Goal: Information Seeking & Learning: Learn about a topic

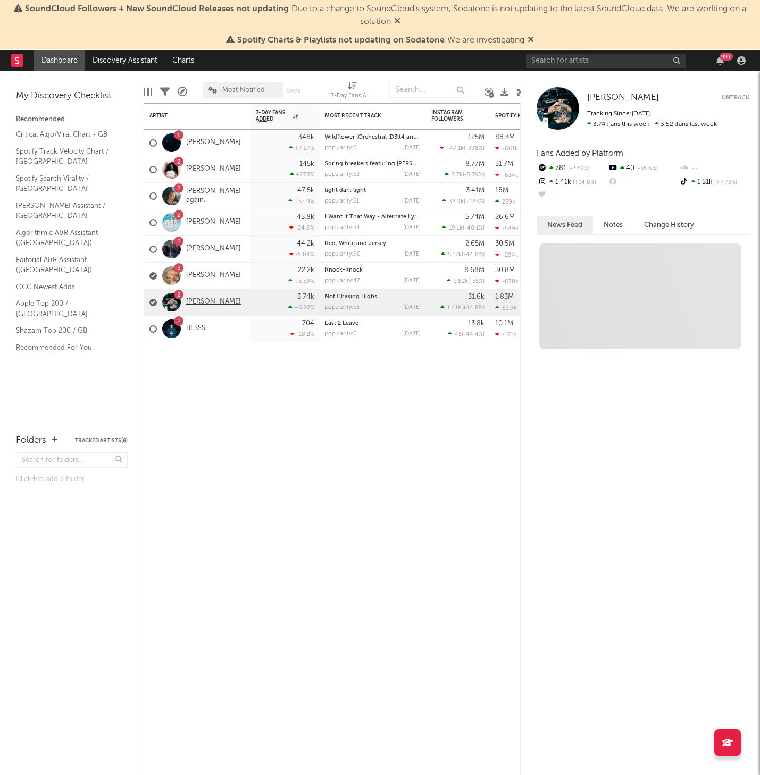
click at [200, 300] on link "[PERSON_NAME]" at bounding box center [213, 302] width 55 height 9
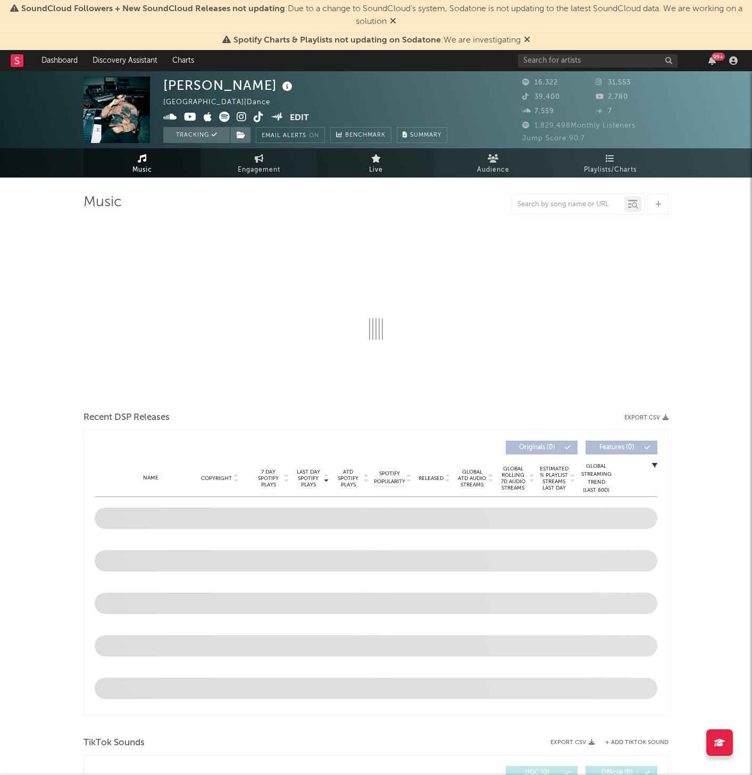
select select "6m"
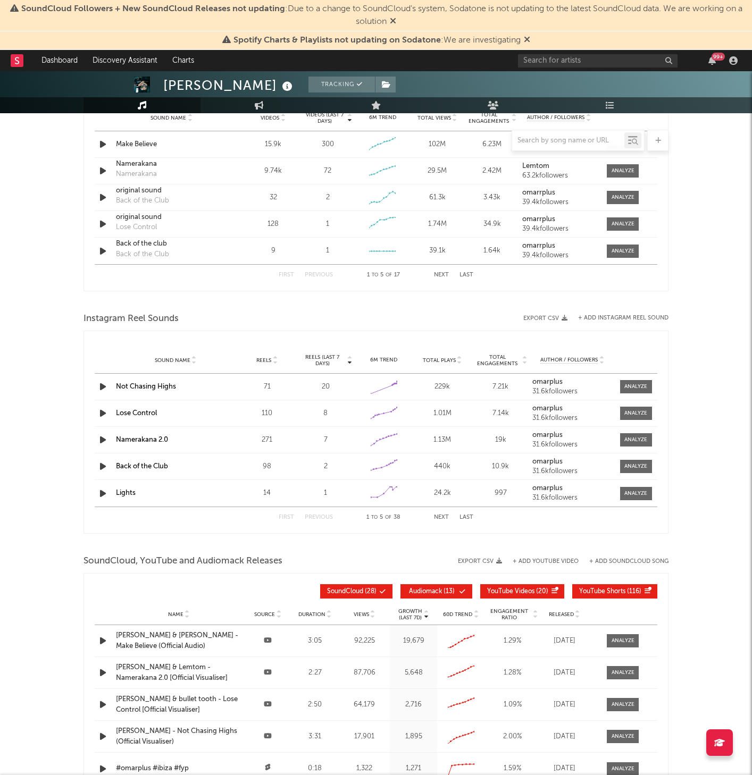
scroll to position [902, 0]
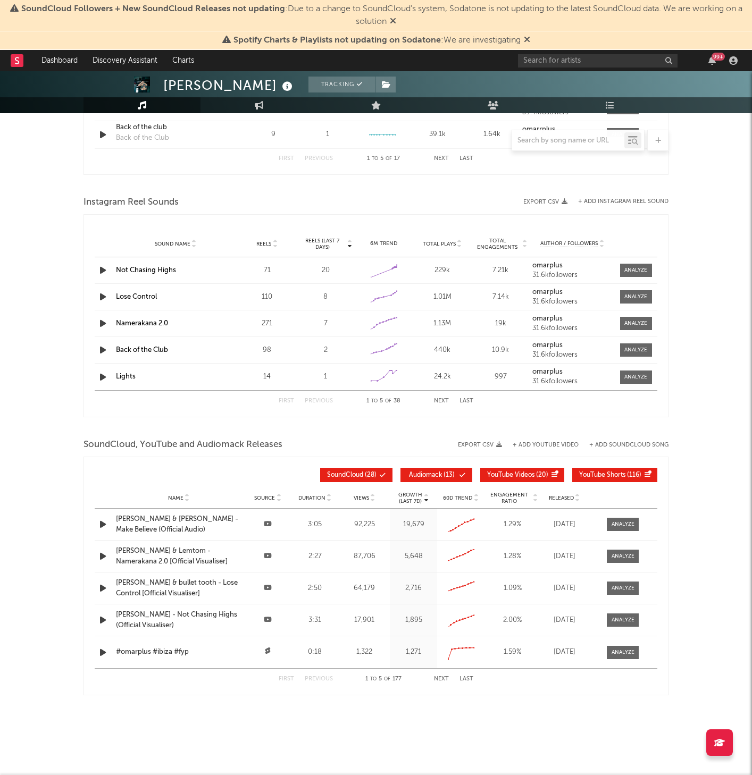
click at [423, 473] on span "Audiomack" at bounding box center [425, 475] width 33 height 6
click at [535, 469] on button "YouTube Videos ( 20 )" at bounding box center [522, 475] width 84 height 14
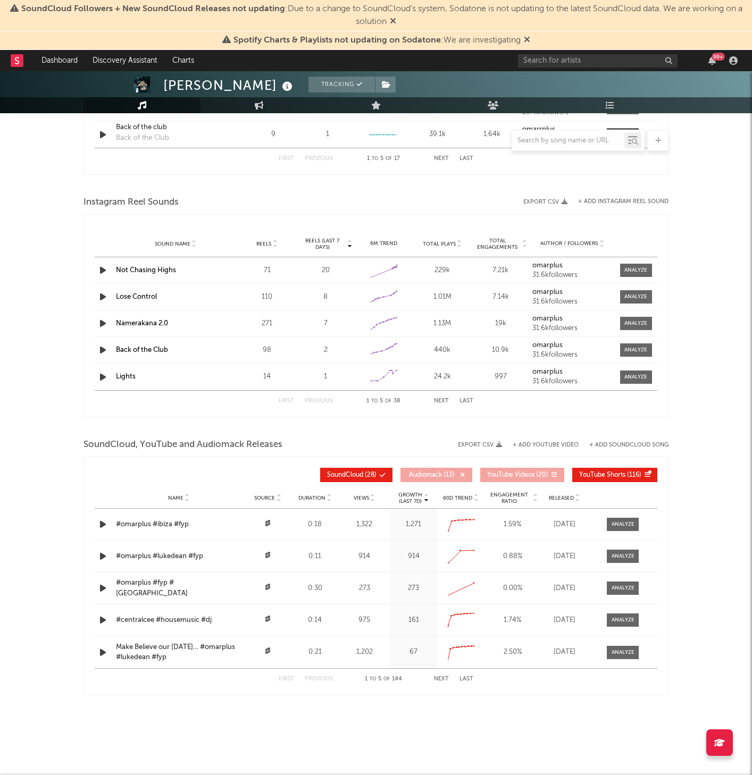
click at [613, 448] on button "+ Add SoundCloud Song" at bounding box center [628, 445] width 79 height 6
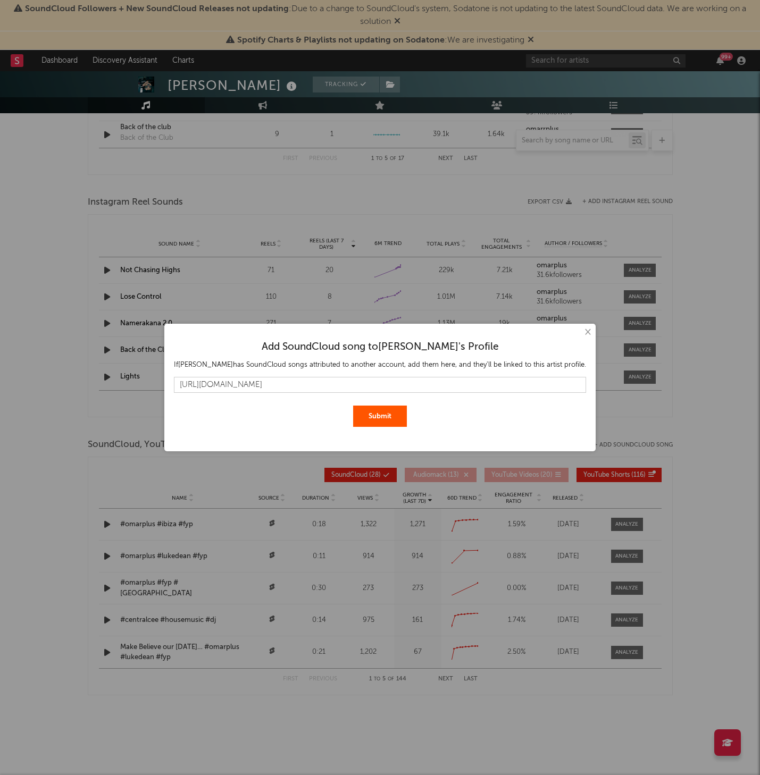
click at [389, 419] on button "Submit" at bounding box center [380, 416] width 54 height 21
click at [535, 377] on input "[URL][DOMAIN_NAME]" at bounding box center [380, 385] width 412 height 16
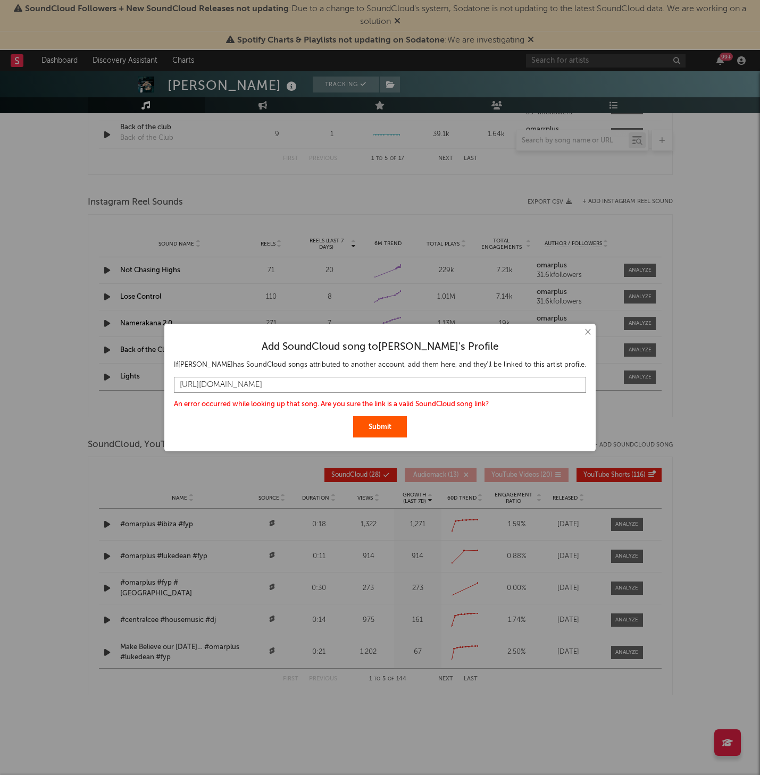
paste input "[DOMAIN_NAME][URL]"
type input "[URL][DOMAIN_NAME]"
click at [353, 416] on button "Submit" at bounding box center [380, 426] width 54 height 21
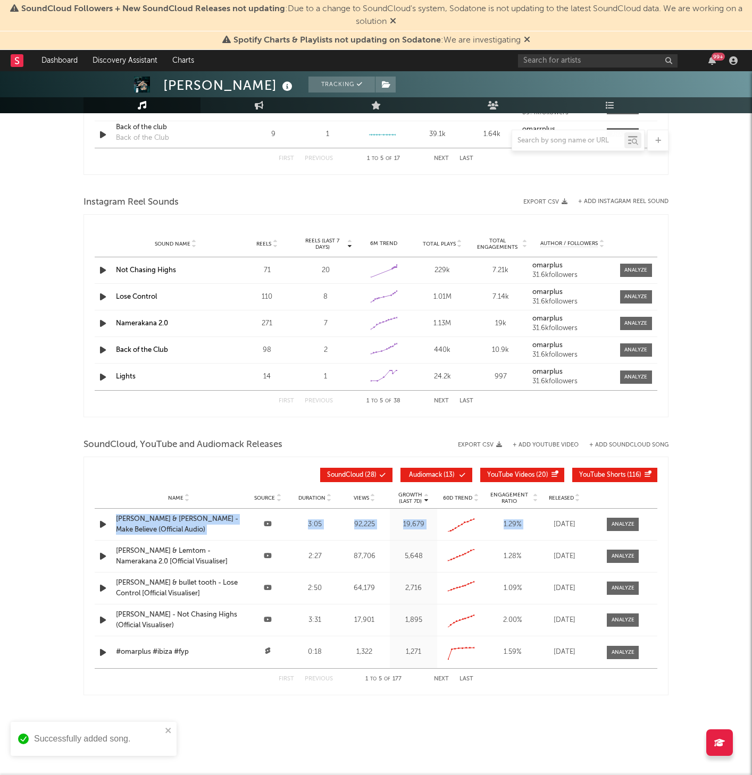
drag, startPoint x: 548, startPoint y: 513, endPoint x: 684, endPoint y: 498, distance: 136.9
drag, startPoint x: 417, startPoint y: 474, endPoint x: 440, endPoint y: 472, distance: 23.5
click at [440, 472] on span "Audiomack ( 13 )" at bounding box center [431, 475] width 49 height 6
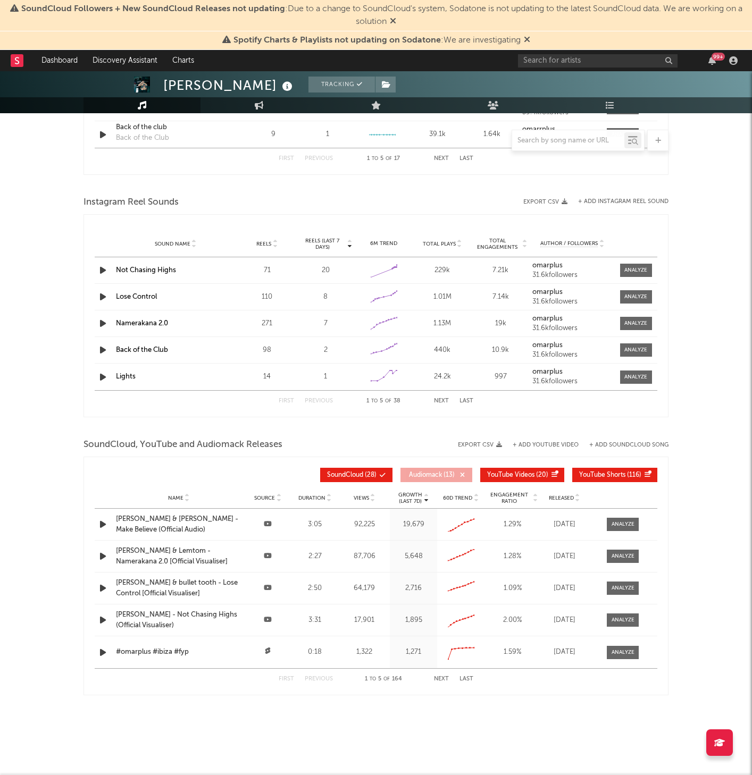
click at [540, 473] on span "YouTube Videos ( 20 )" at bounding box center [517, 475] width 61 height 6
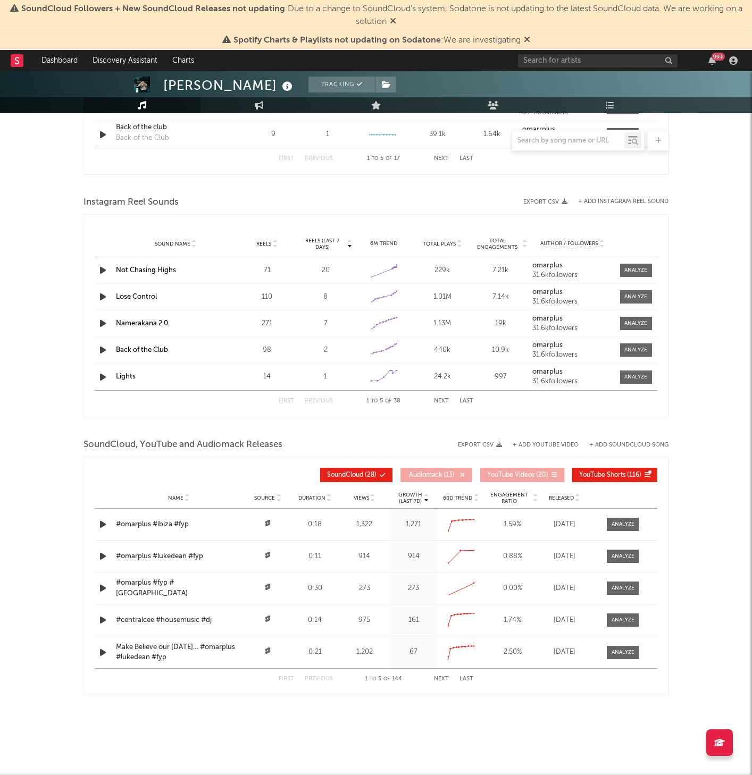
click at [627, 474] on span "YouTube Shorts ( 116 )" at bounding box center [610, 475] width 62 height 6
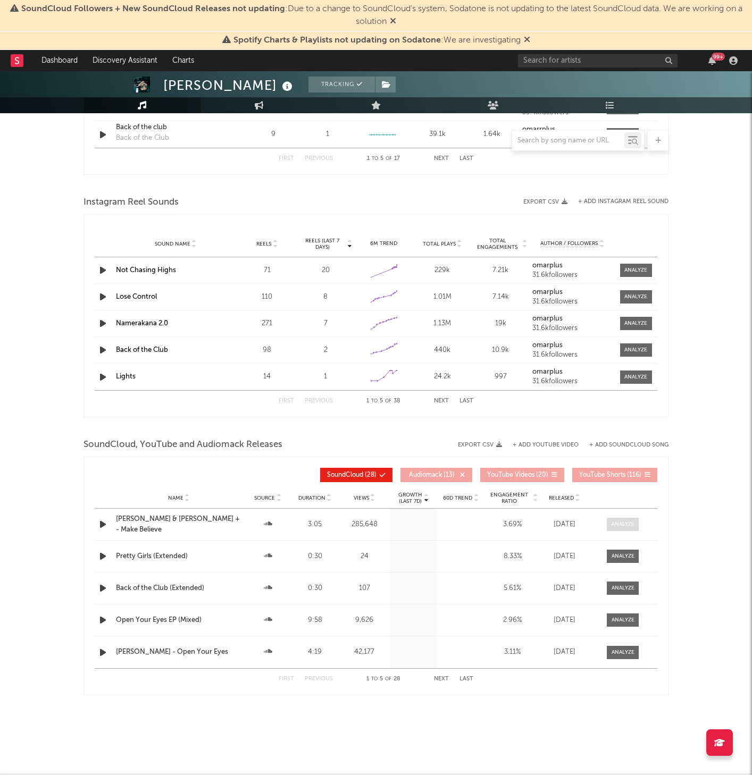
click at [626, 525] on div at bounding box center [622, 525] width 23 height 8
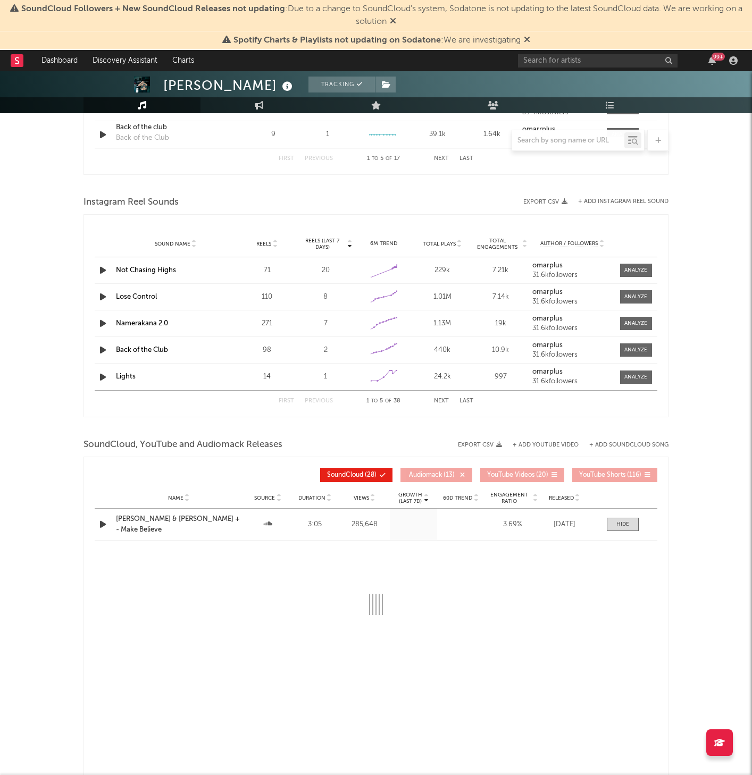
select select "All"
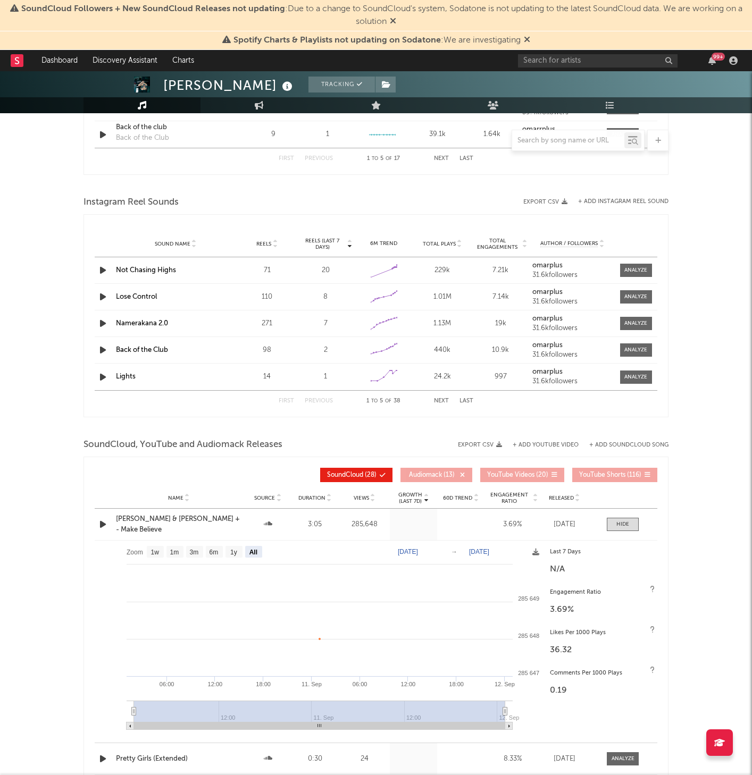
click at [415, 548] on text "[DATE]" at bounding box center [408, 551] width 20 height 7
click at [439, 556] on input "[DATE]" at bounding box center [414, 552] width 49 height 11
click at [439, 552] on input "[DATE]" at bounding box center [414, 552] width 49 height 11
click at [284, 598] on rect at bounding box center [320, 639] width 450 height 197
click at [270, 624] on rect at bounding box center [320, 639] width 450 height 197
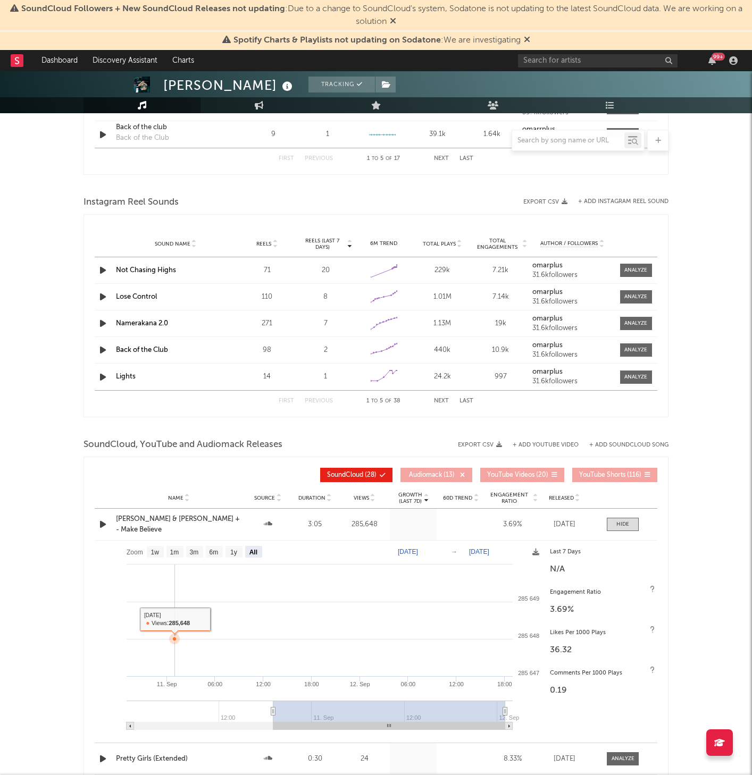
click at [290, 620] on rect at bounding box center [320, 639] width 450 height 197
click at [369, 620] on rect at bounding box center [320, 639] width 450 height 197
type input "[DATE]"
click at [225, 704] on rect at bounding box center [221, 711] width 174 height 21
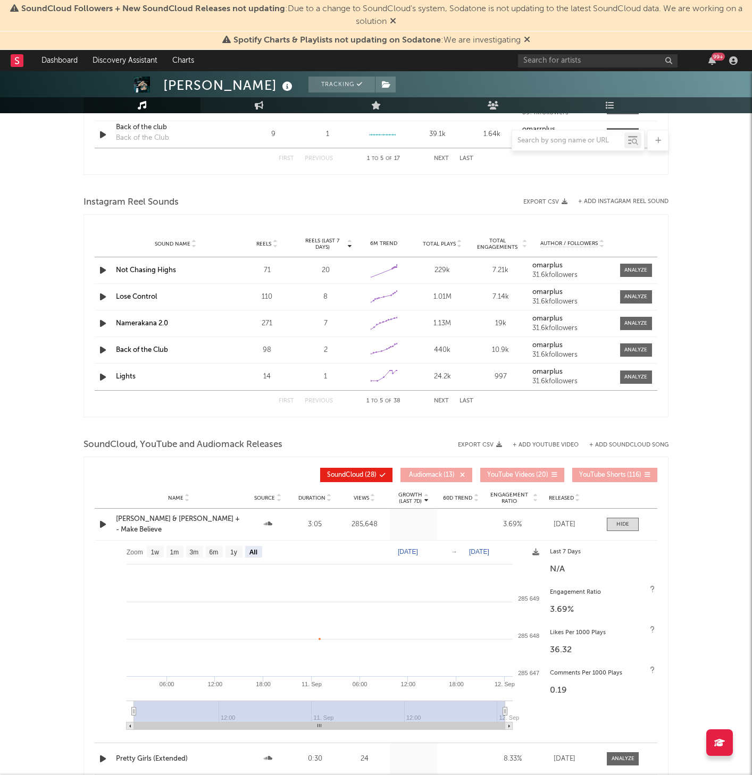
drag, startPoint x: 309, startPoint y: 712, endPoint x: 166, endPoint y: 712, distance: 142.5
click at [166, 712] on g at bounding box center [320, 715] width 386 height 29
drag, startPoint x: 303, startPoint y: 726, endPoint x: 195, endPoint y: 721, distance: 108.0
click at [195, 721] on icon "Created with Highcharts 10.3.3 11. Sep 06:00 12:00 18:00 18:00 12. Sep 06:00 12…" at bounding box center [320, 639] width 450 height 197
drag, startPoint x: 136, startPoint y: 712, endPoint x: 465, endPoint y: 720, distance: 328.7
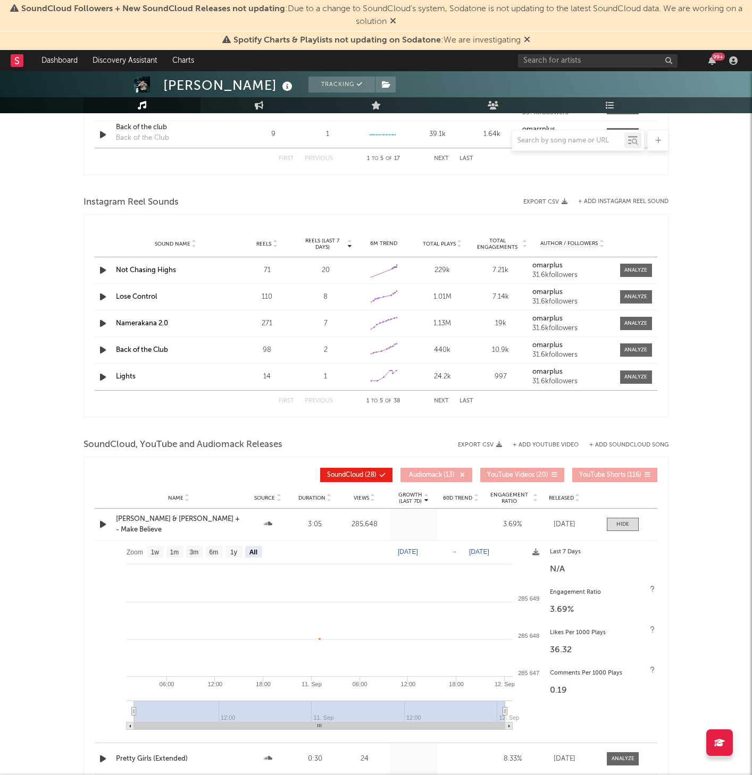
click at [465, 721] on rect at bounding box center [319, 711] width 371 height 21
click at [399, 589] on rect at bounding box center [320, 639] width 450 height 197
click at [618, 521] on div at bounding box center [622, 525] width 13 height 8
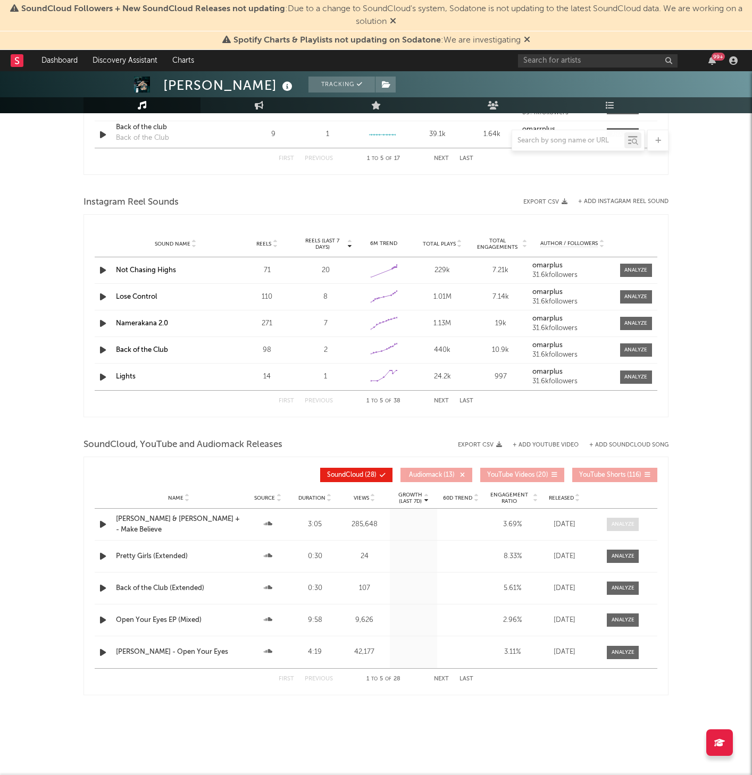
click at [618, 521] on div at bounding box center [622, 525] width 23 height 8
select select "All"
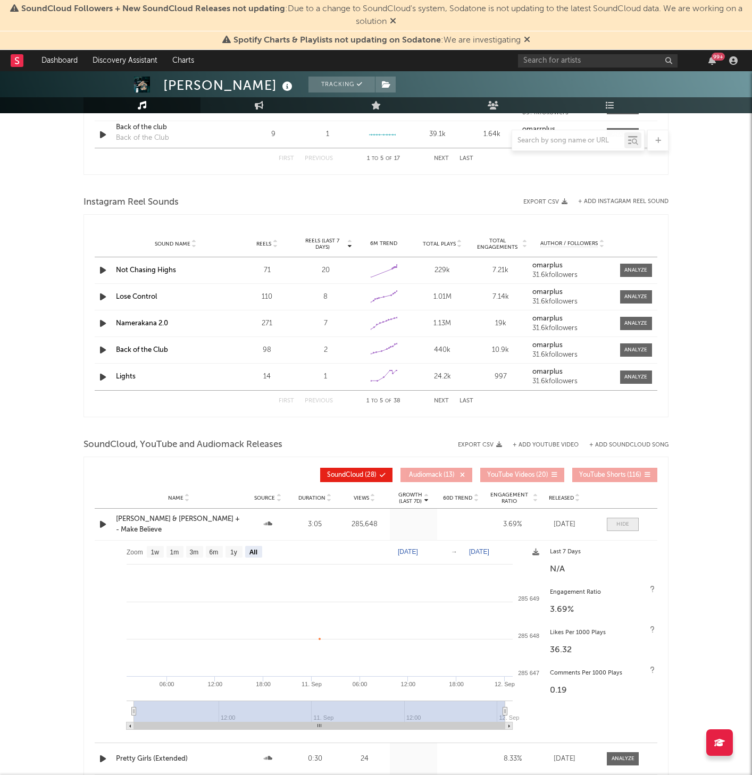
click at [618, 521] on div at bounding box center [622, 525] width 13 height 8
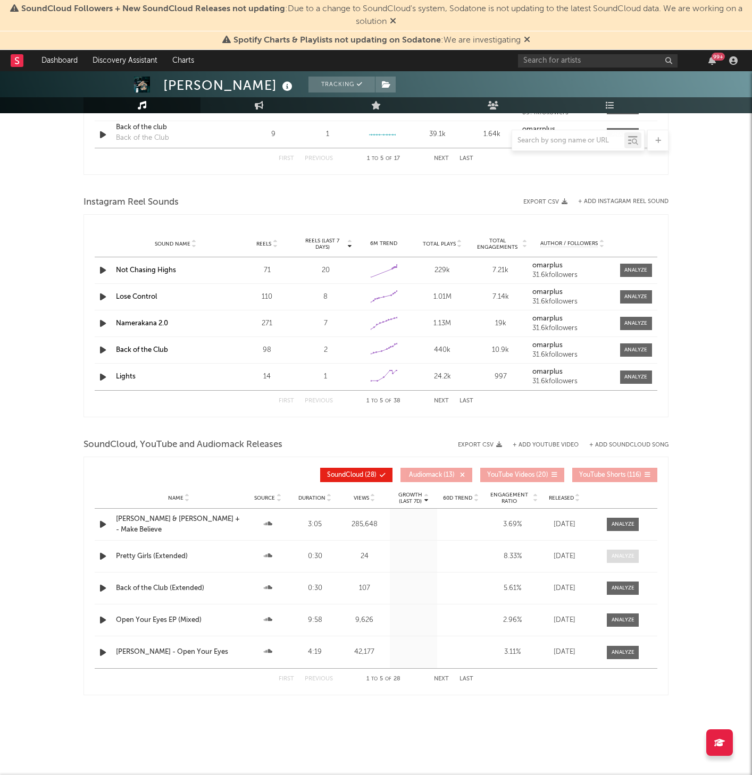
click at [628, 560] on div at bounding box center [622, 556] width 23 height 8
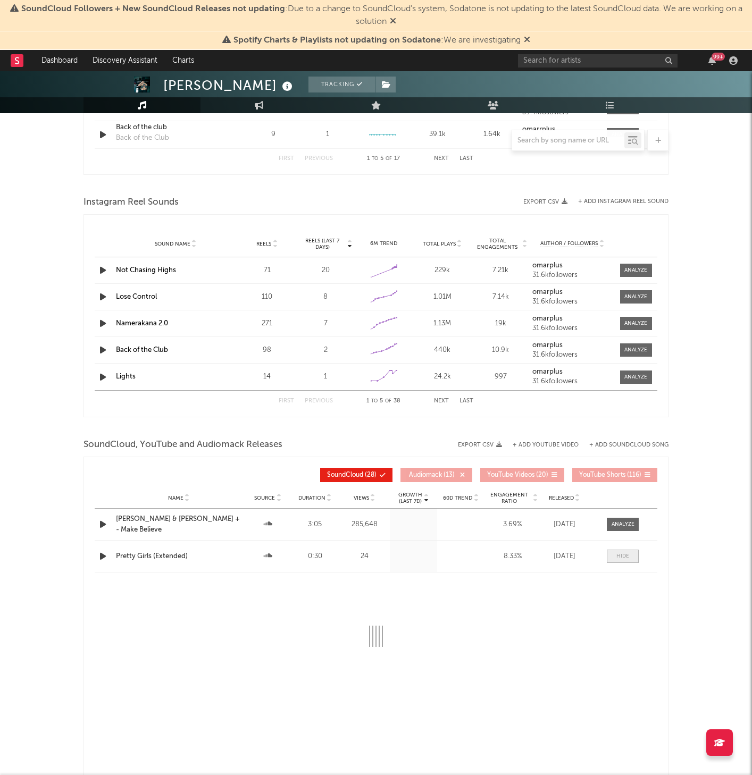
select select "All"
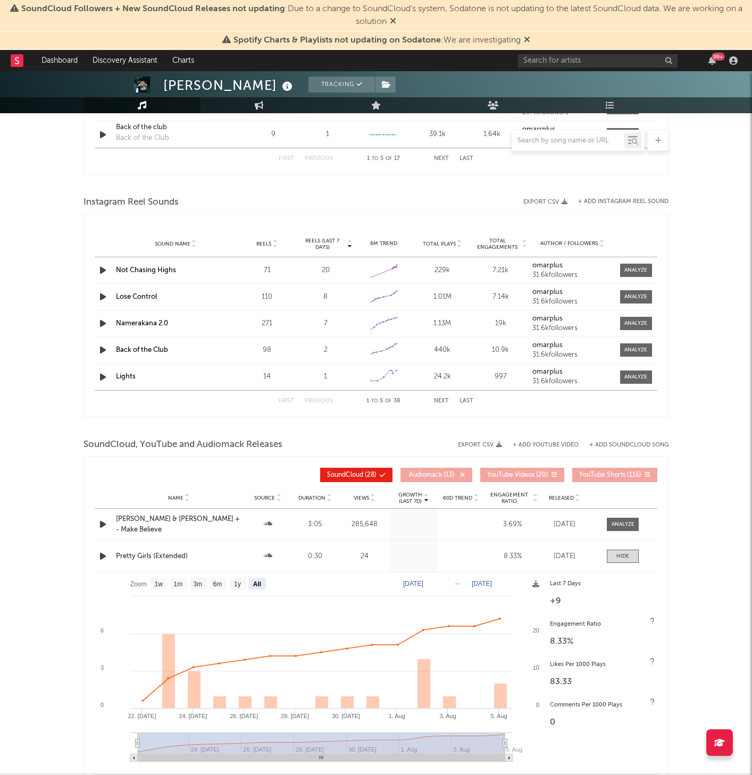
click at [492, 583] on text "[DATE]" at bounding box center [482, 583] width 20 height 7
click at [511, 583] on input "[DATE]" at bounding box center [486, 583] width 49 height 11
type input "[DATE]"
click at [650, 593] on div "Last 7 Days +9" at bounding box center [600, 593] width 113 height 40
click at [618, 558] on div at bounding box center [622, 556] width 13 height 8
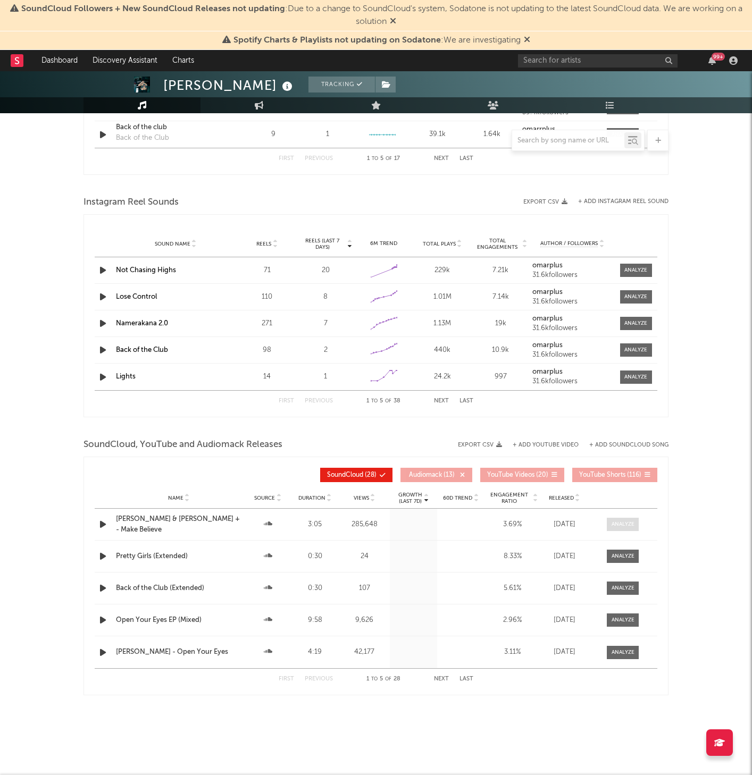
click at [618, 519] on span at bounding box center [623, 524] width 32 height 13
select select "All"
